Goal: Task Accomplishment & Management: Manage account settings

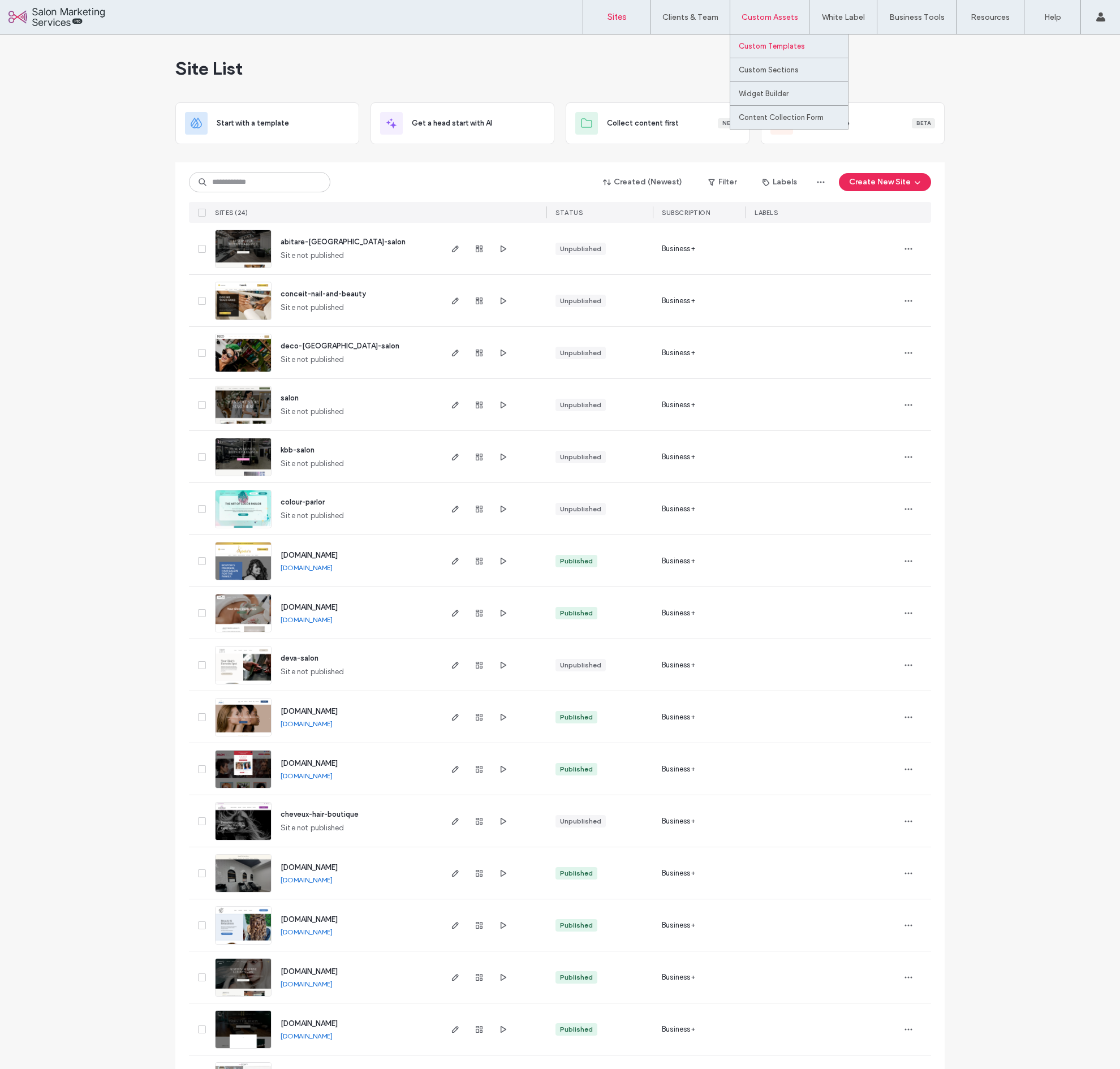
click at [764, 41] on link "Custom Templates" at bounding box center [793, 45] width 109 height 24
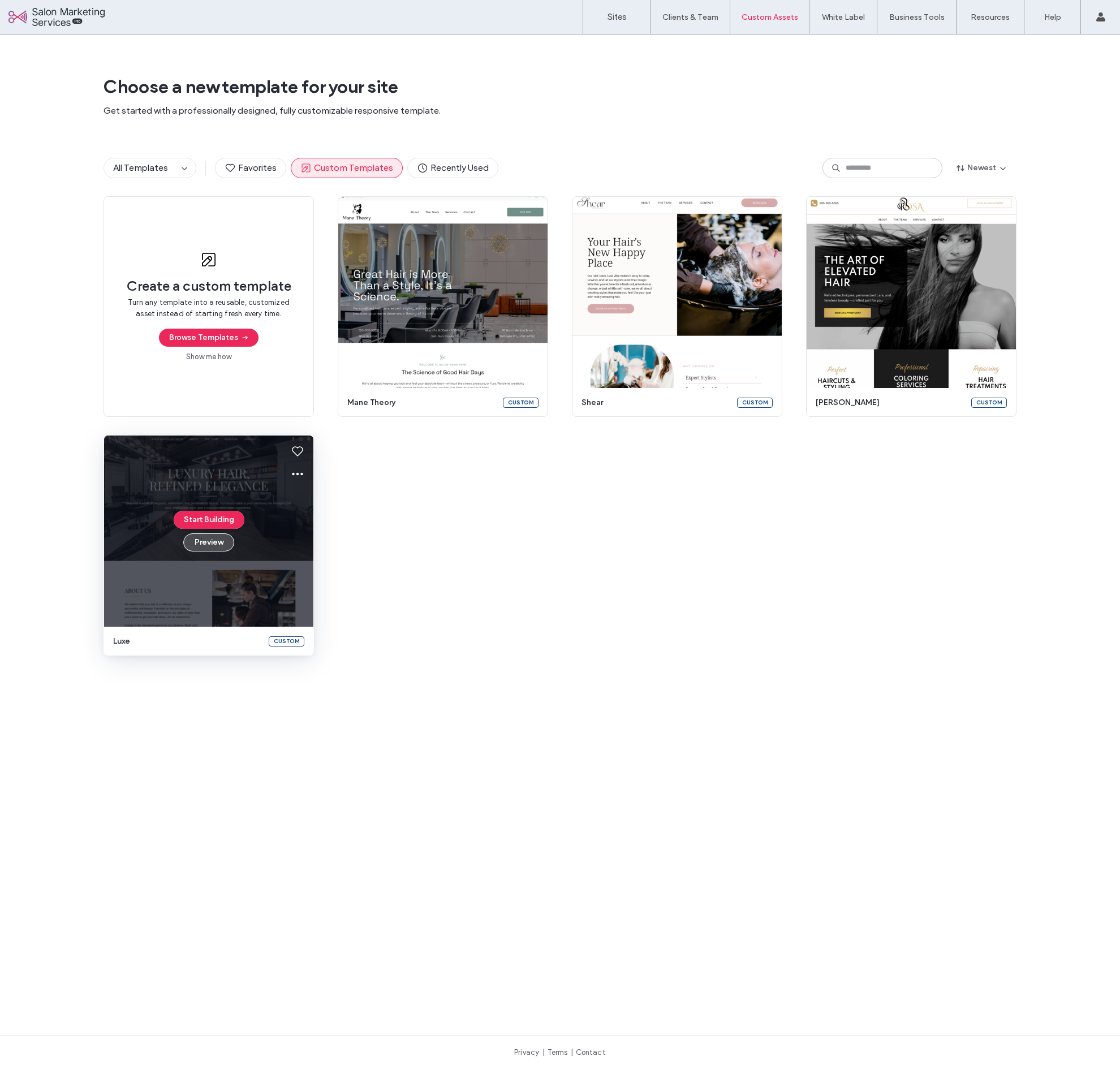
click at [211, 541] on button "Preview" at bounding box center [208, 542] width 51 height 18
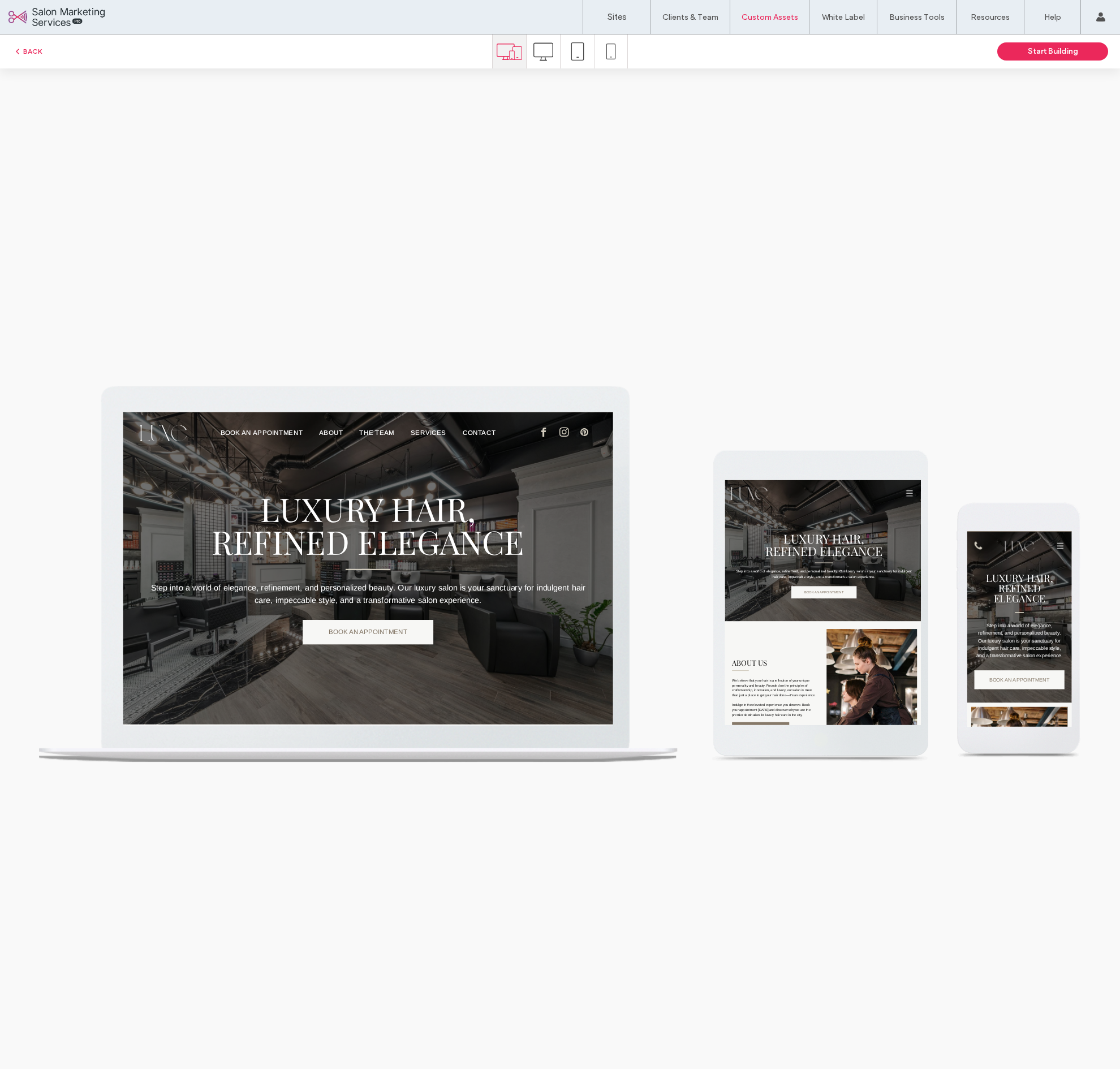
click at [550, 60] on icon at bounding box center [543, 52] width 20 height 20
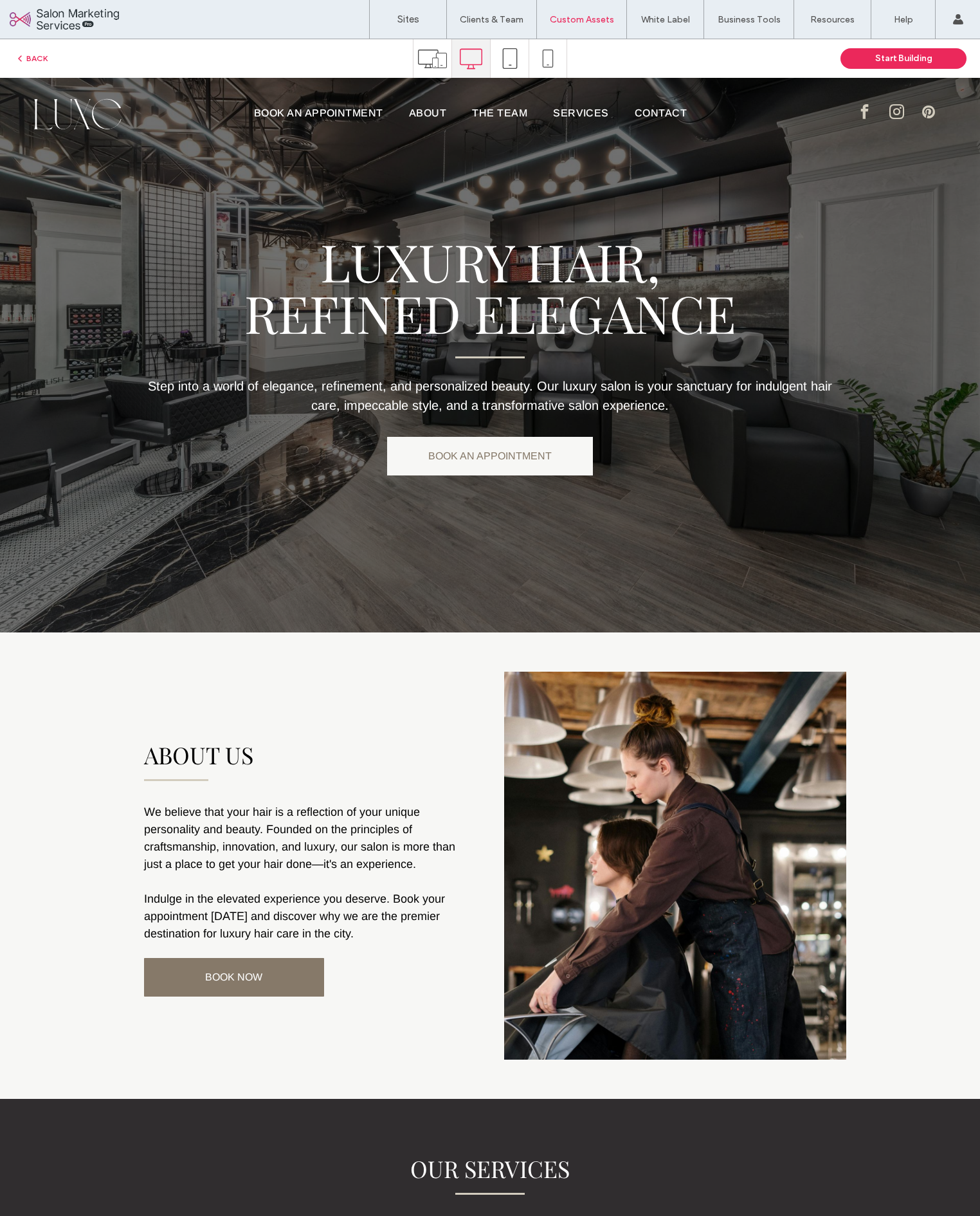
click at [547, 62] on icon at bounding box center [548, 59] width 18 height 18
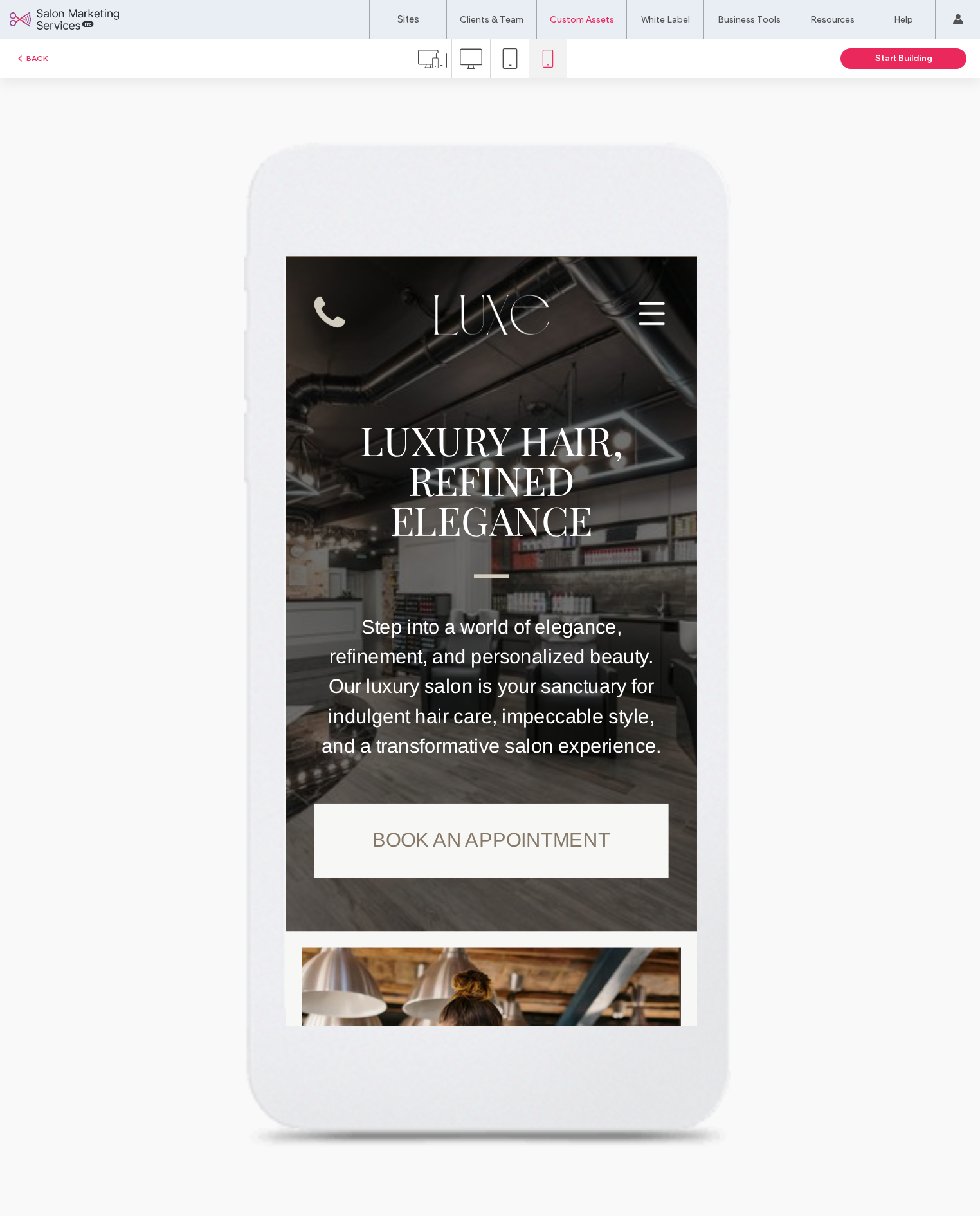
click at [423, 69] on icon at bounding box center [432, 59] width 29 height 29
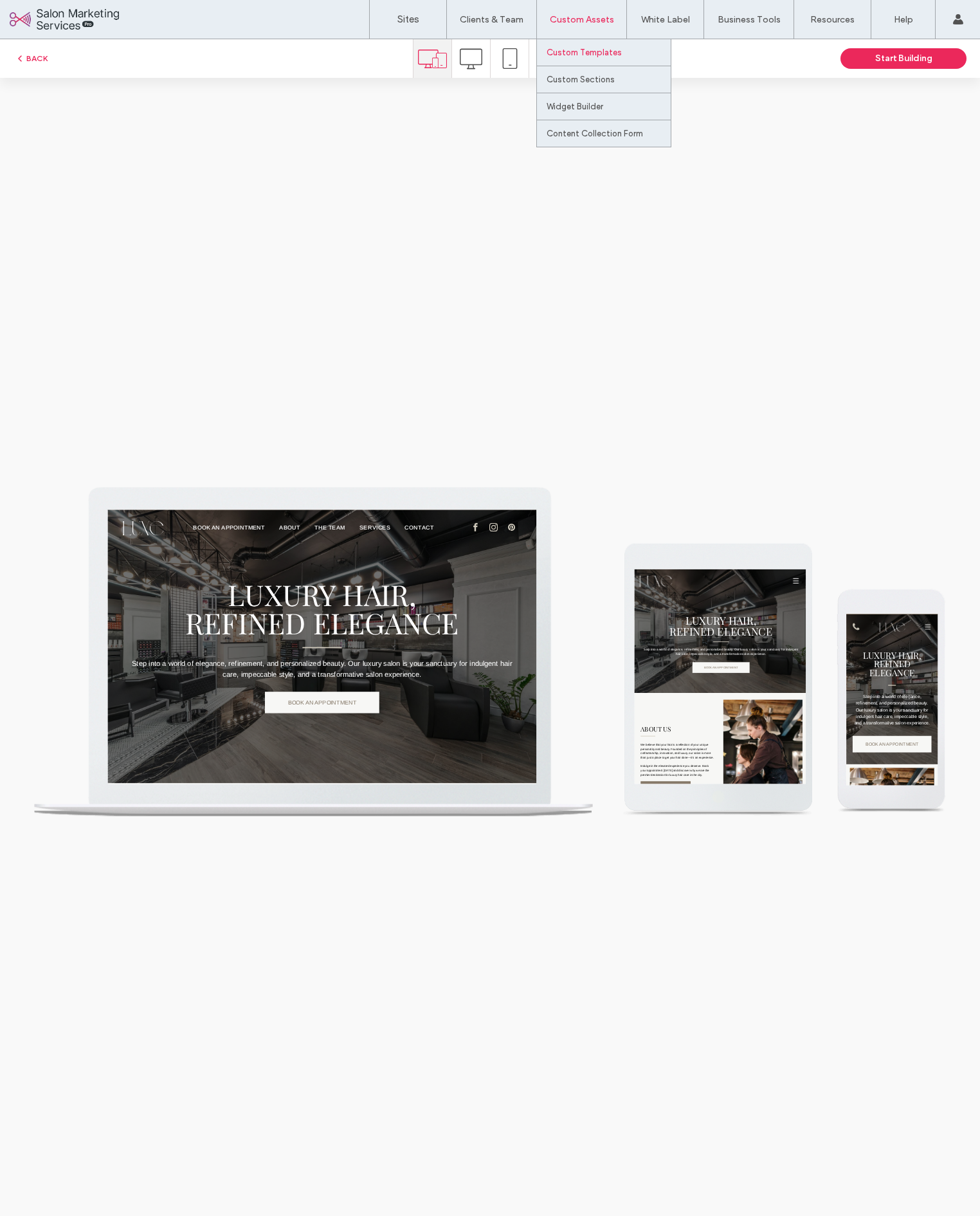
click at [547, 61] on link "Custom Templates" at bounding box center [608, 52] width 124 height 27
click at [419, 15] on label "Sites" at bounding box center [409, 20] width 22 height 12
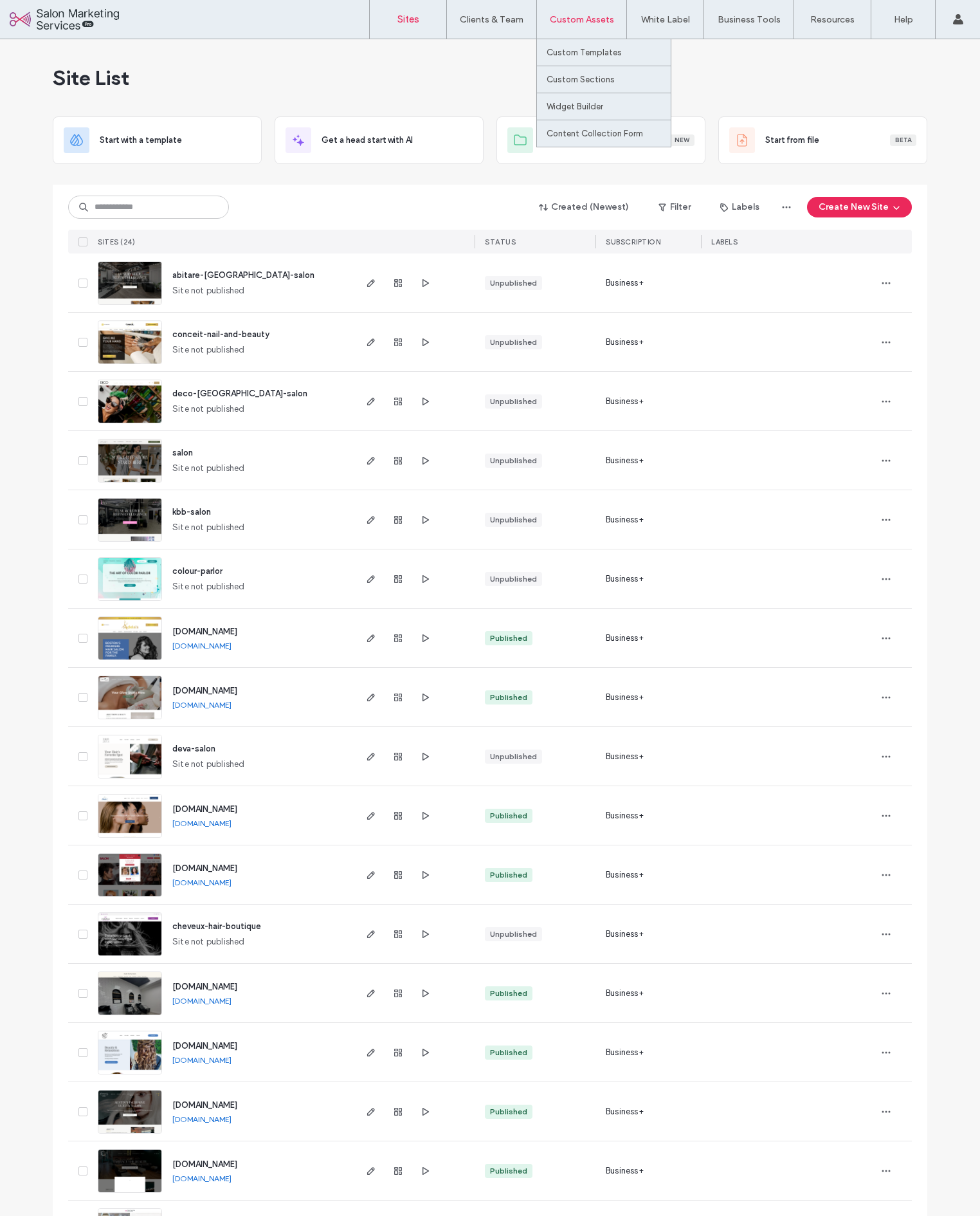
click at [583, 27] on div "Custom Assets" at bounding box center [582, 19] width 90 height 39
click at [585, 58] on link "Custom Templates" at bounding box center [608, 52] width 124 height 27
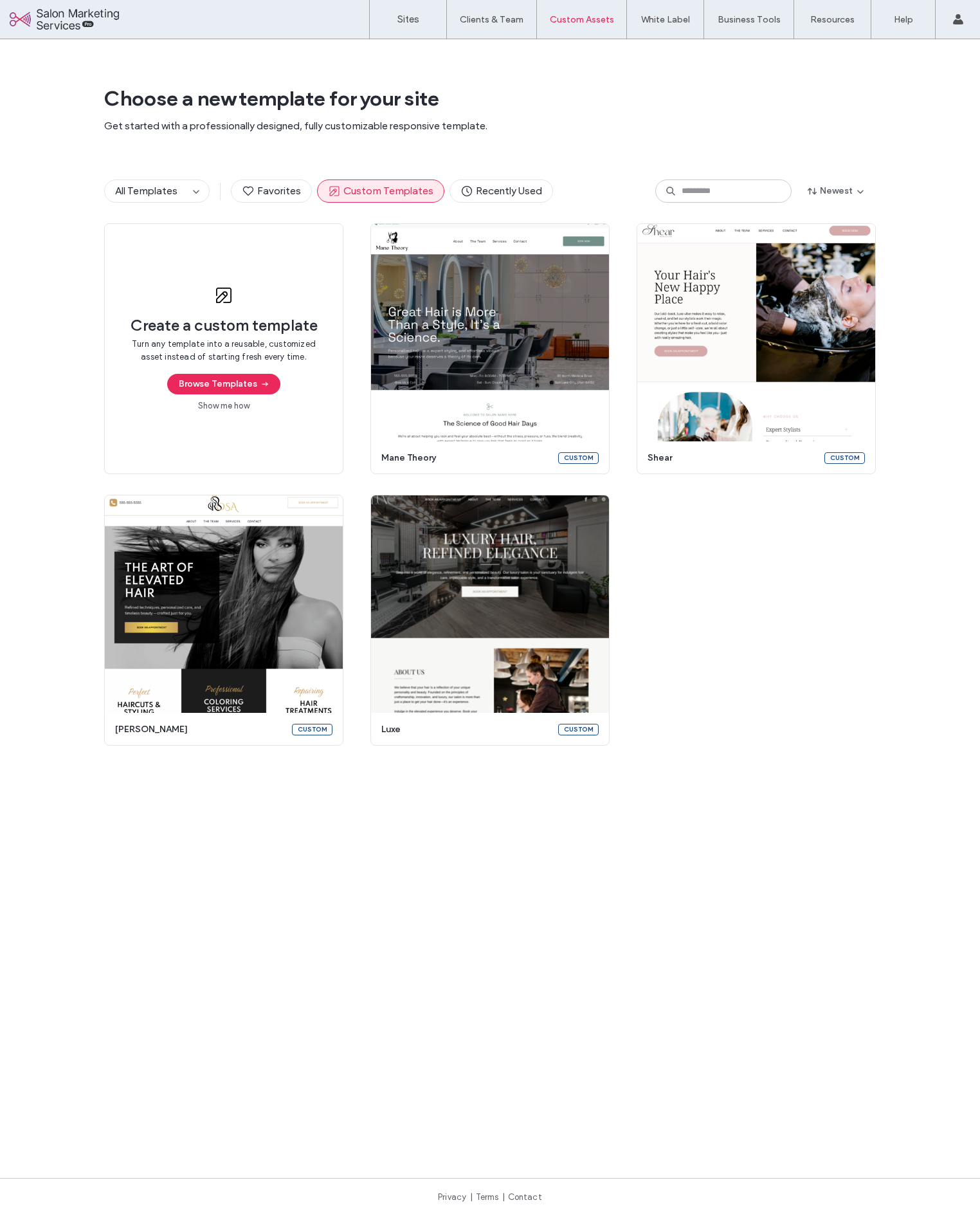
drag, startPoint x: 501, startPoint y: 588, endPoint x: 618, endPoint y: 569, distance: 118.5
click at [618, 569] on div "Create a custom template Turn any template into a reusable, customized asset in…" at bounding box center [490, 484] width 772 height 522
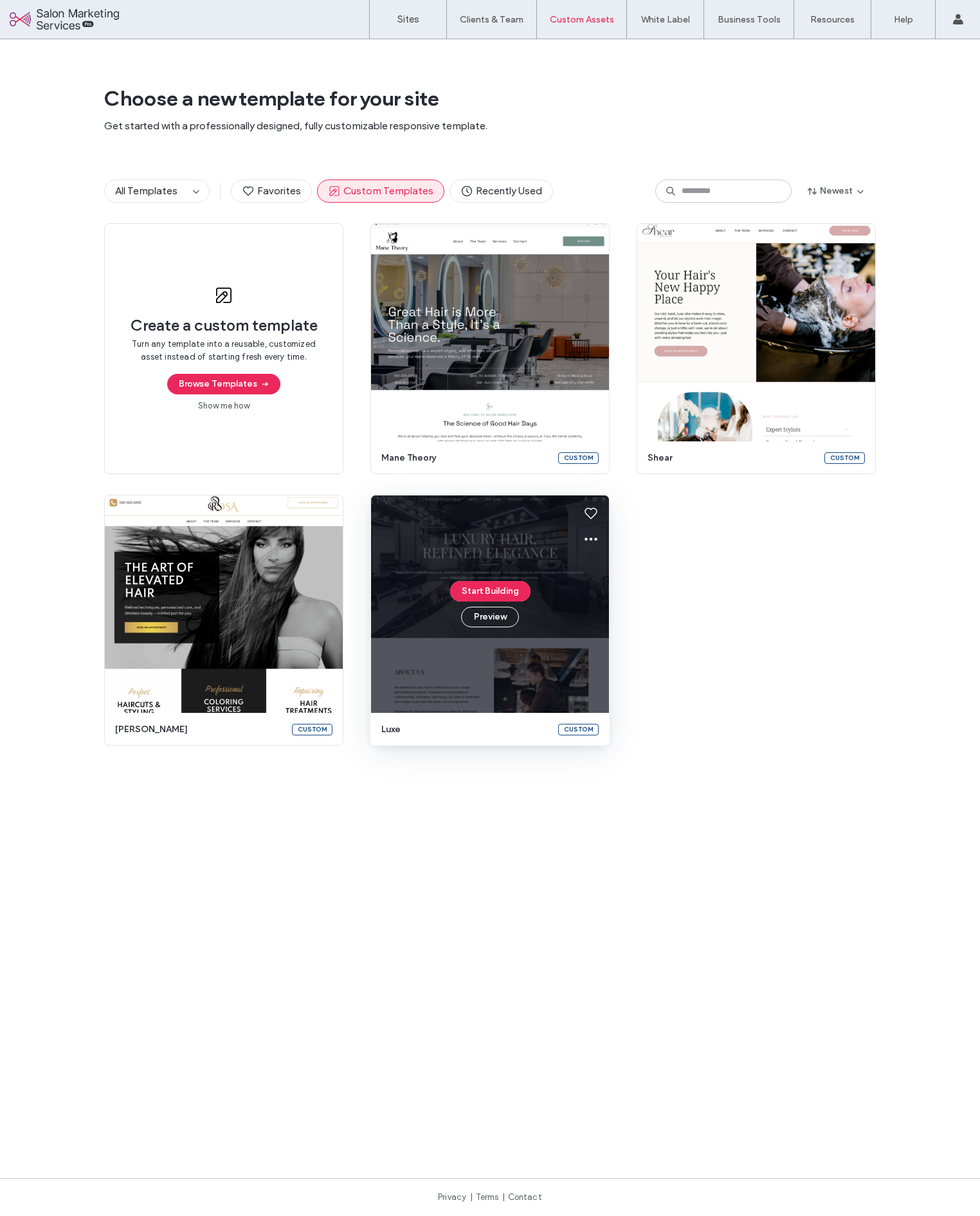
click at [588, 540] on icon at bounding box center [591, 539] width 16 height 16
click at [625, 598] on span "Edit template" at bounding box center [628, 599] width 56 height 13
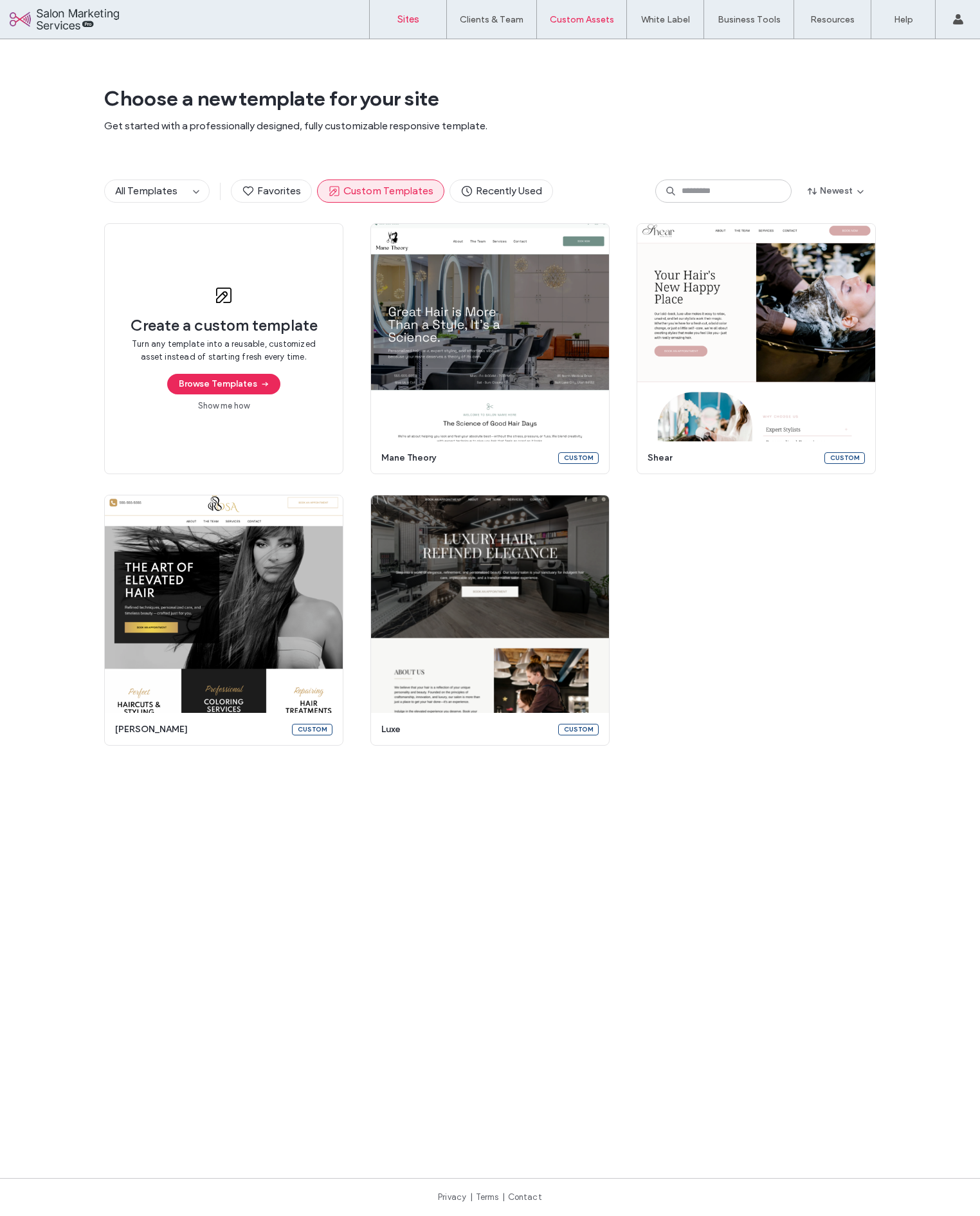
click at [419, 25] on link "Sites" at bounding box center [408, 19] width 77 height 39
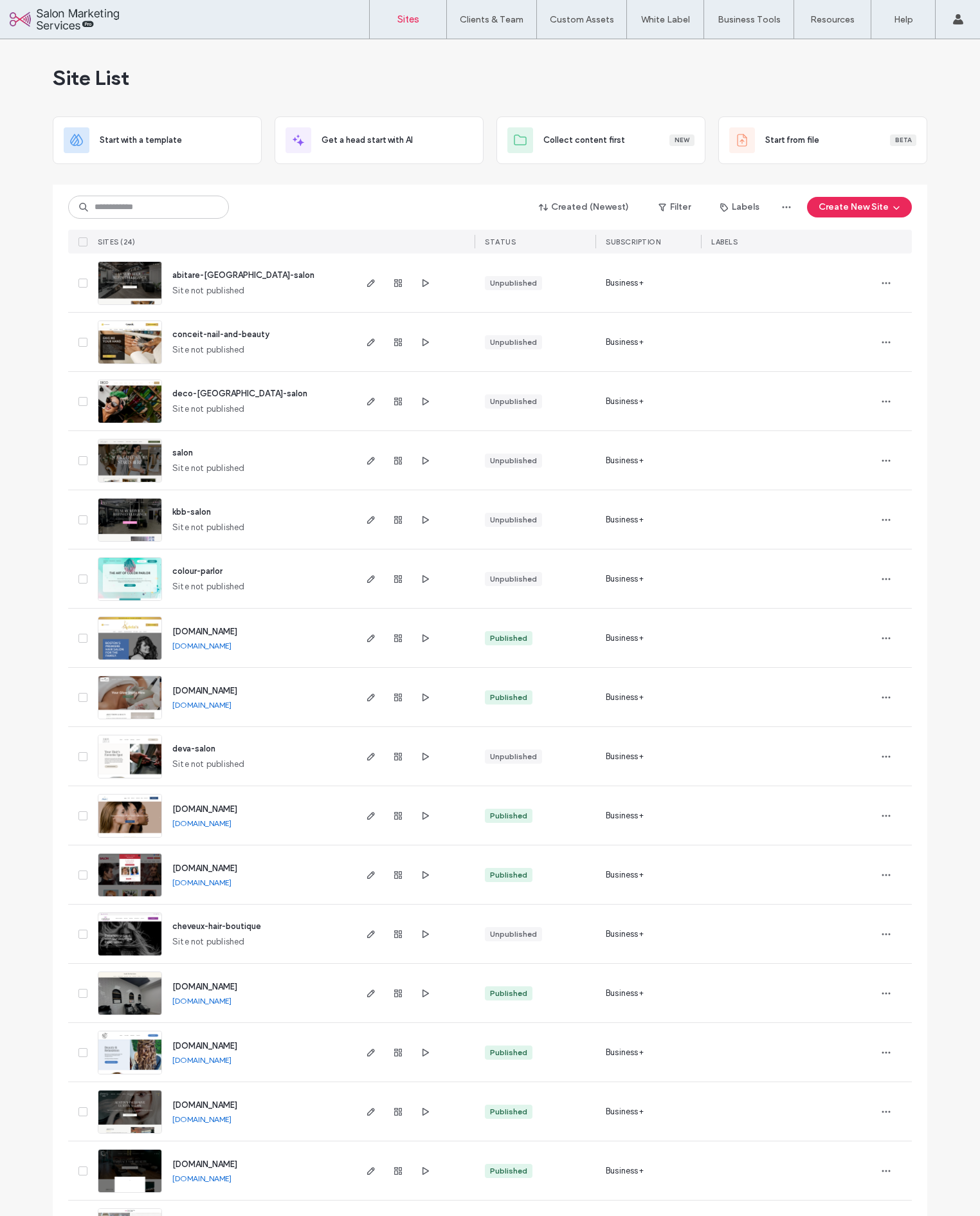
scroll to position [330, 0]
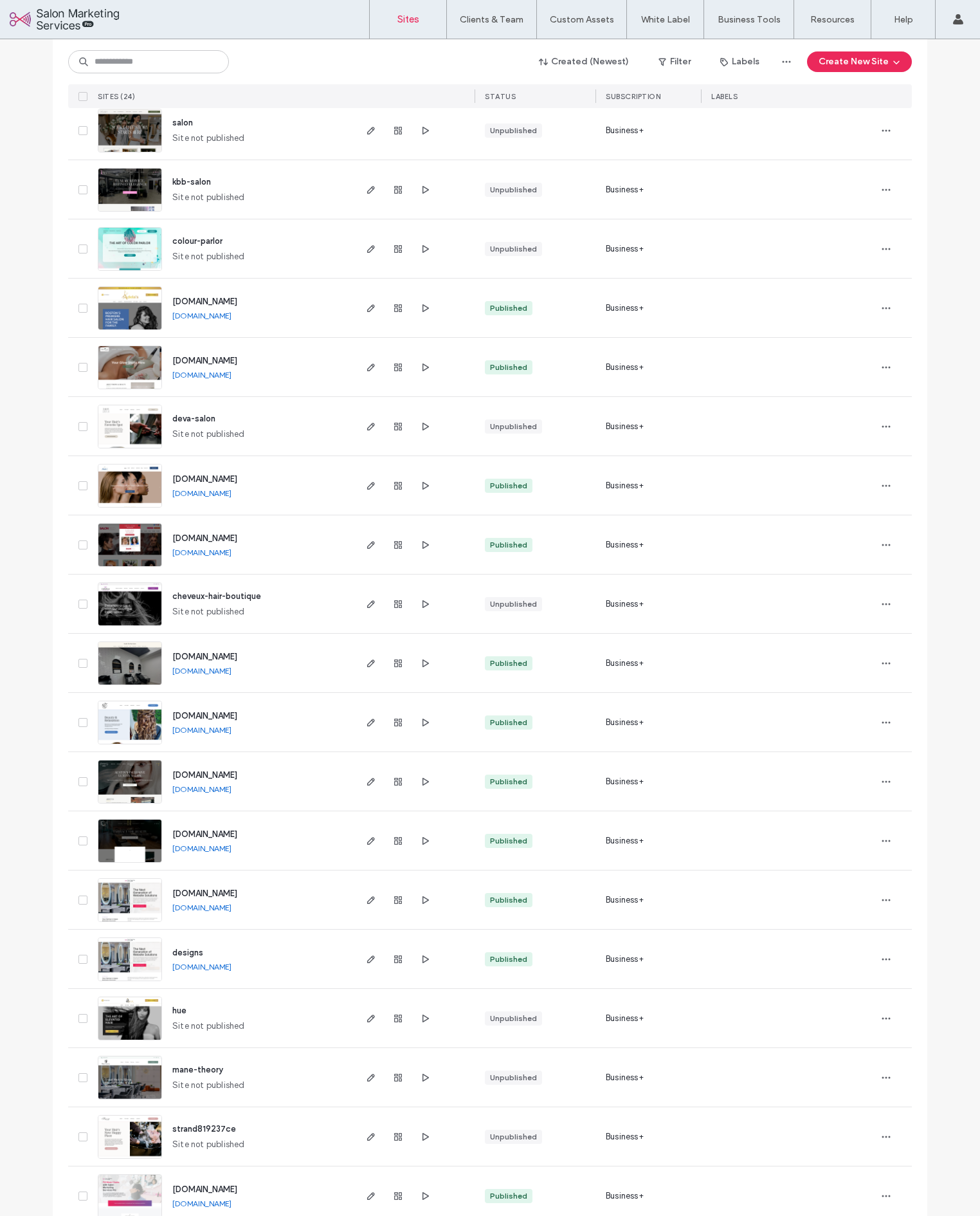
click at [226, 791] on link "www.apothecaatx.com" at bounding box center [201, 789] width 59 height 10
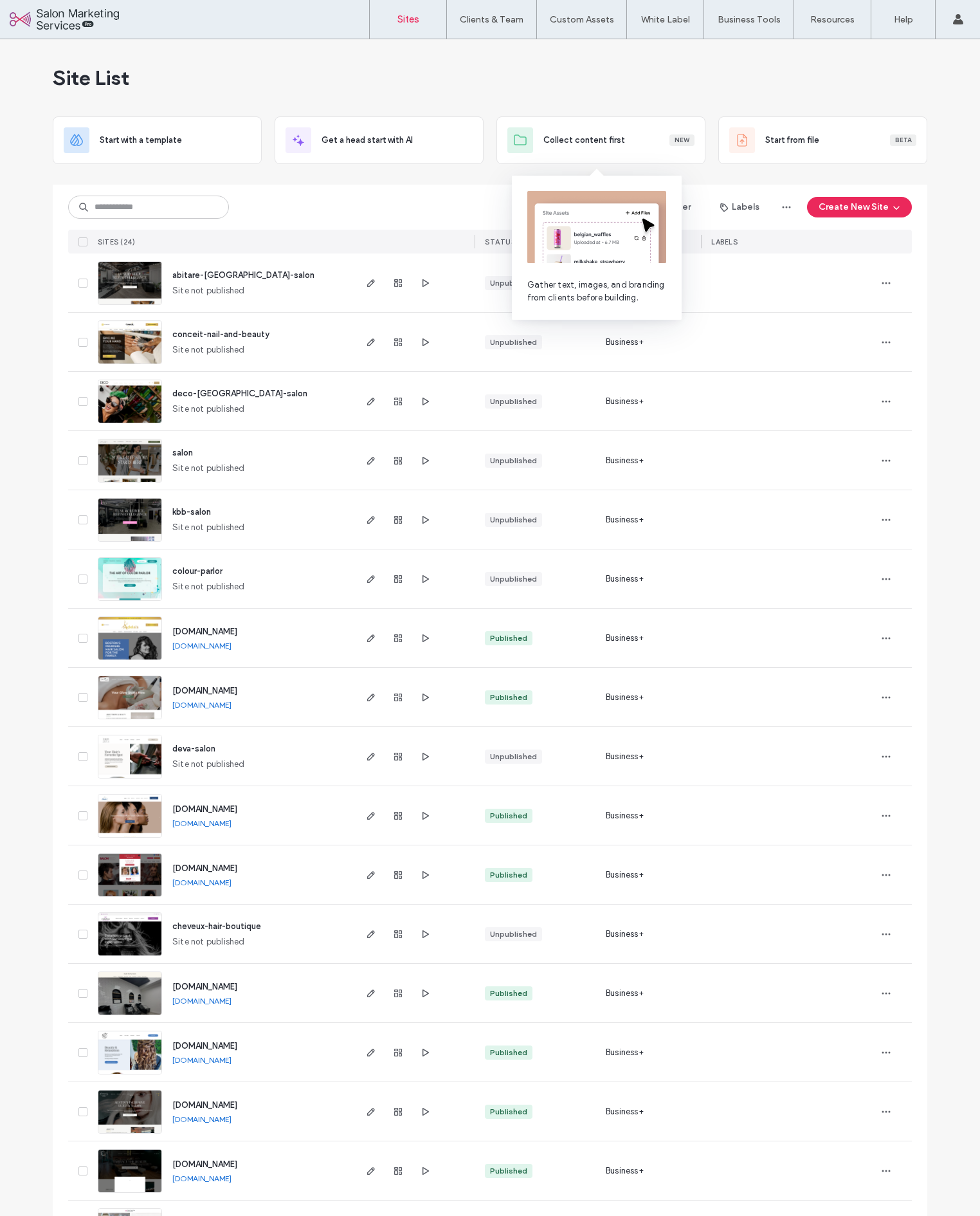
scroll to position [0, 0]
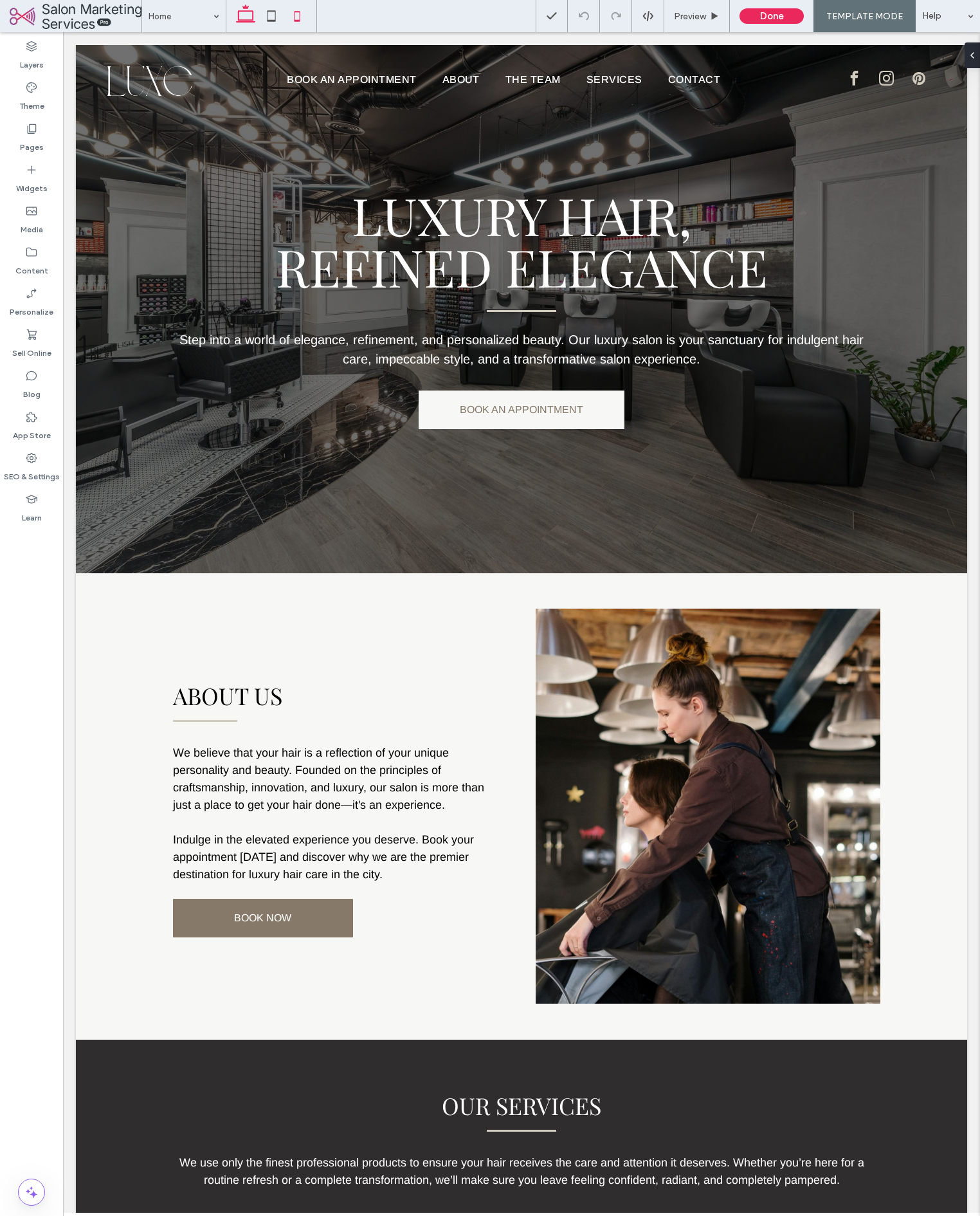
click at [301, 17] on icon at bounding box center [297, 16] width 26 height 26
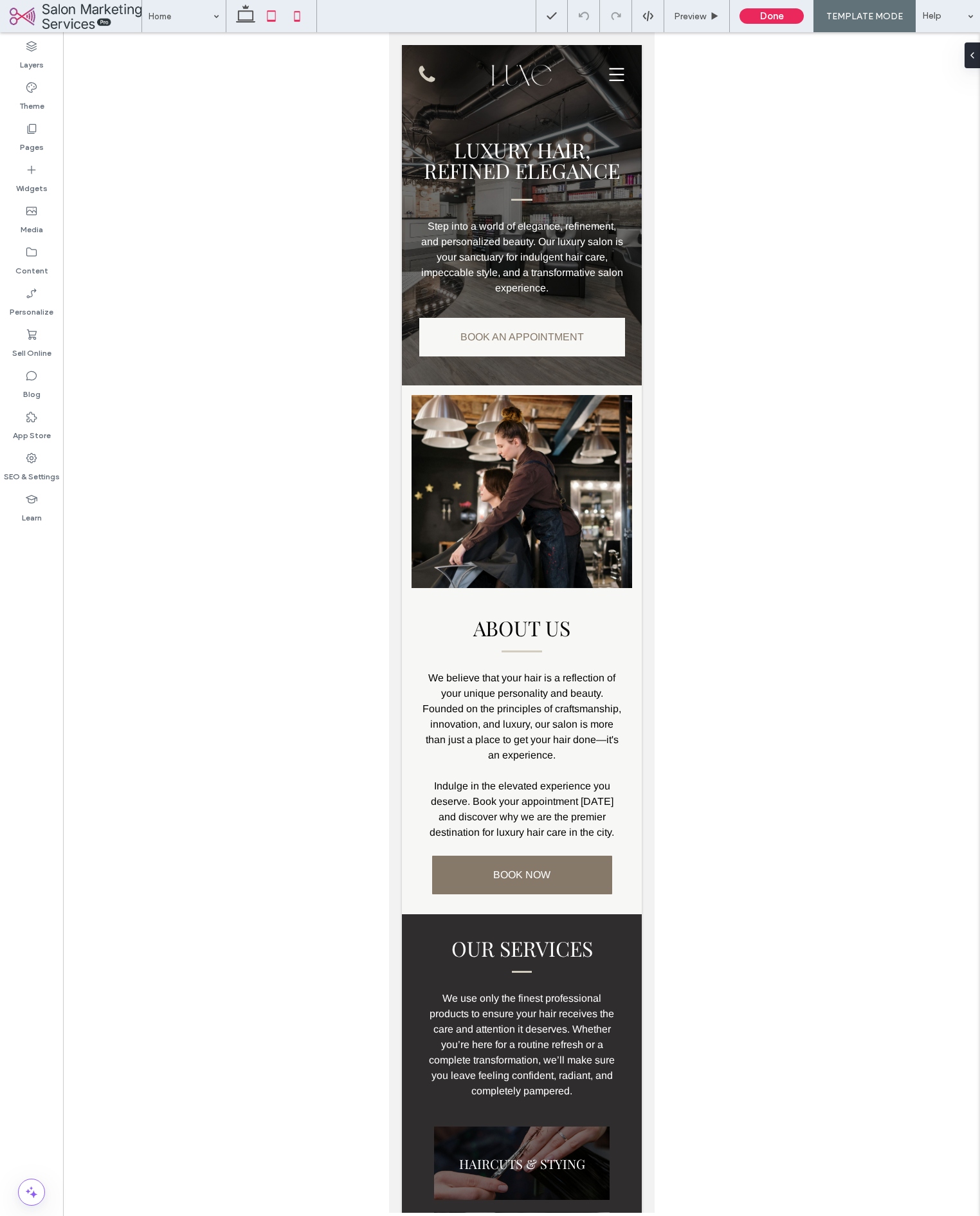
click at [272, 14] on icon at bounding box center [272, 16] width 26 height 26
